Goal: Find specific page/section: Find specific page/section

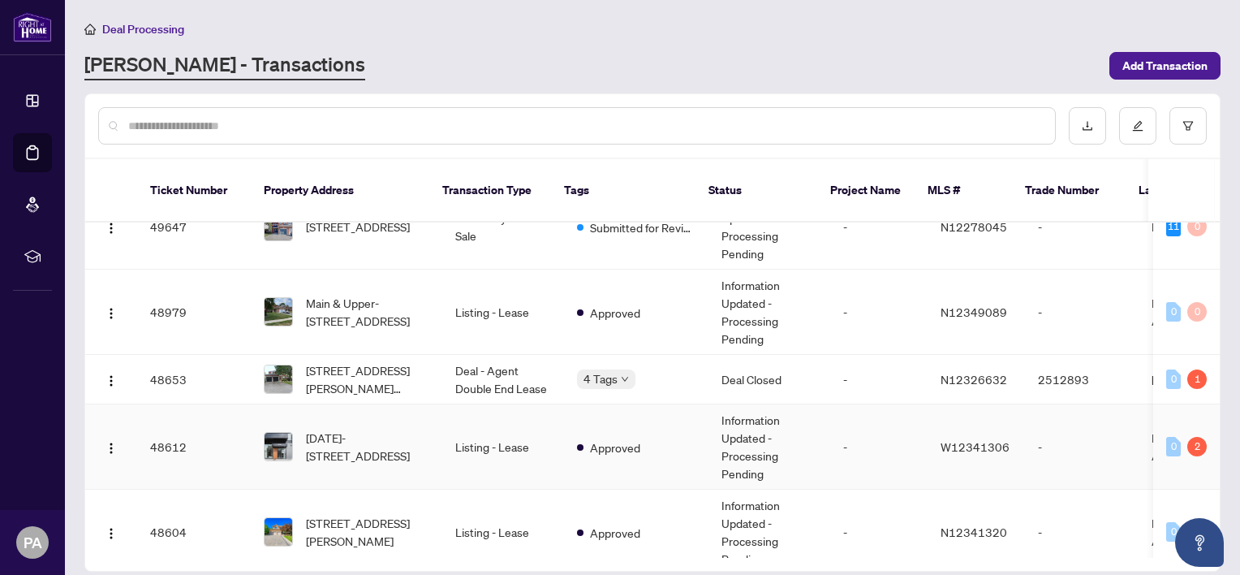
scroll to position [36, 0]
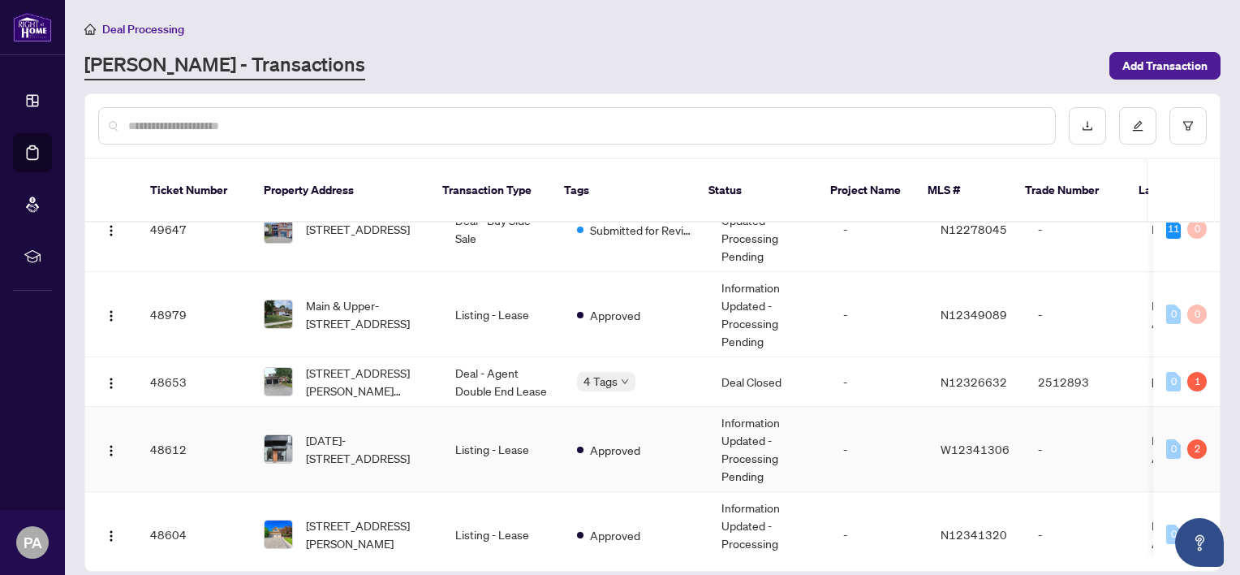
click at [335, 432] on span "[DATE]-[STREET_ADDRESS]" at bounding box center [367, 449] width 123 height 36
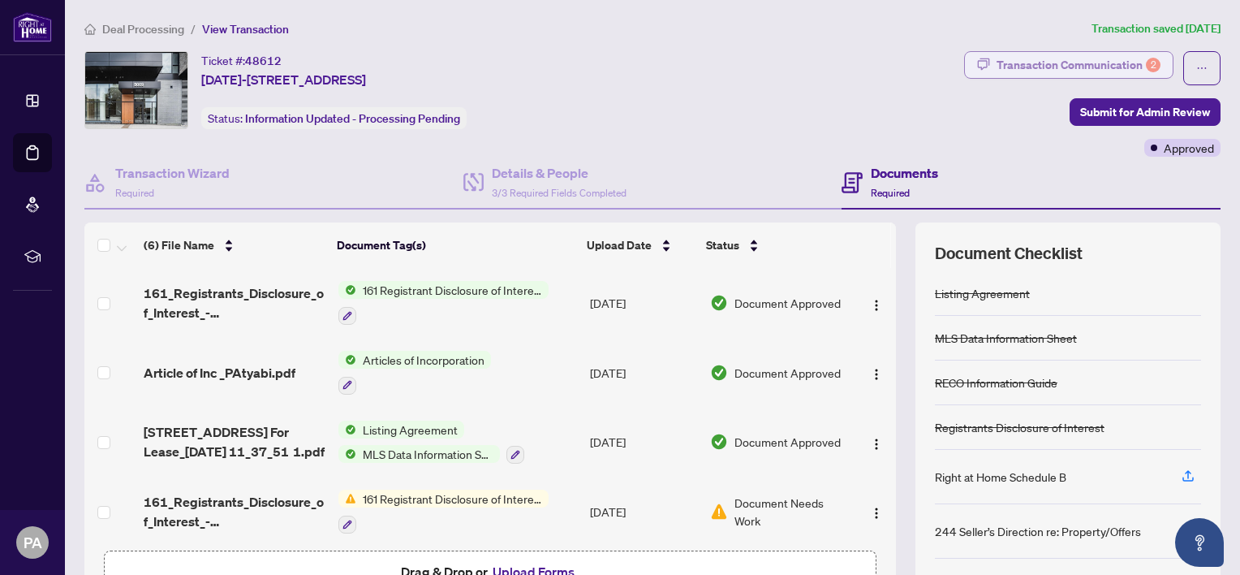
click at [1029, 58] on div "Transaction Communication 2" at bounding box center [1079, 65] width 164 height 26
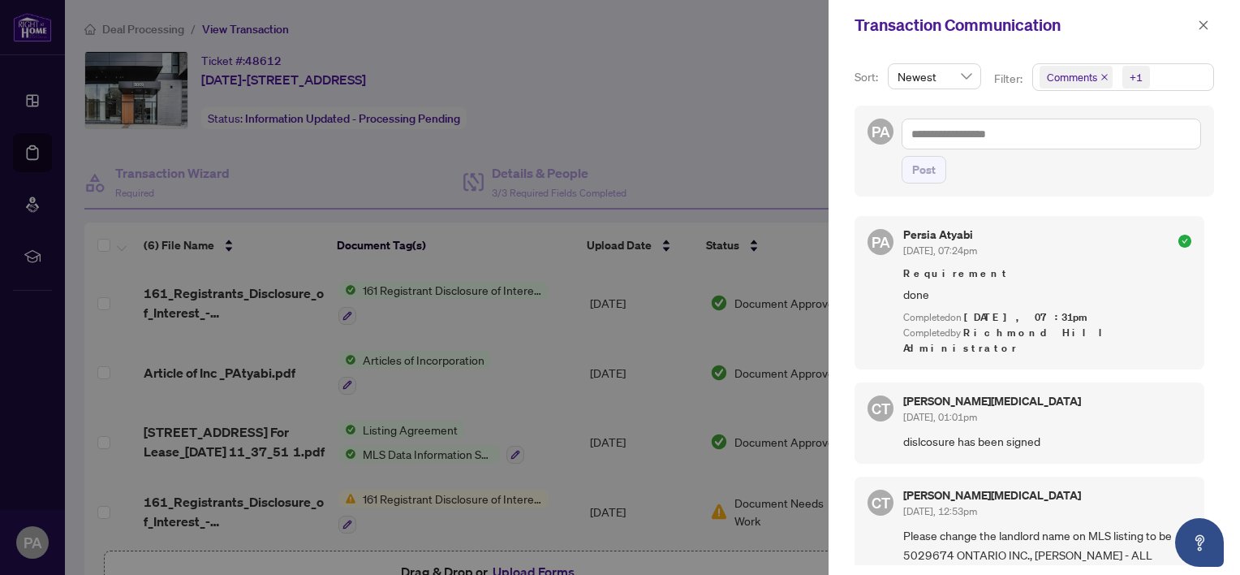
click at [659, 48] on div at bounding box center [620, 287] width 1240 height 575
click at [1200, 21] on icon "close" at bounding box center [1203, 24] width 11 height 11
